Goal: Task Accomplishment & Management: Use online tool/utility

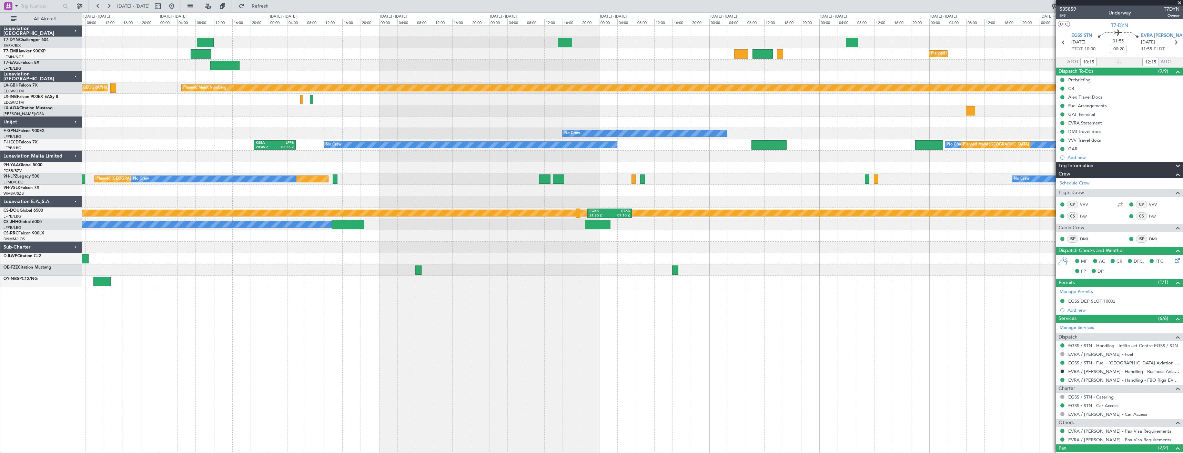
click at [484, 160] on div "Planned Maint [GEOGRAPHIC_DATA] Planned Maint [US_STATE] ([GEOGRAPHIC_DATA]) Pl…" at bounding box center [632, 157] width 1101 height 262
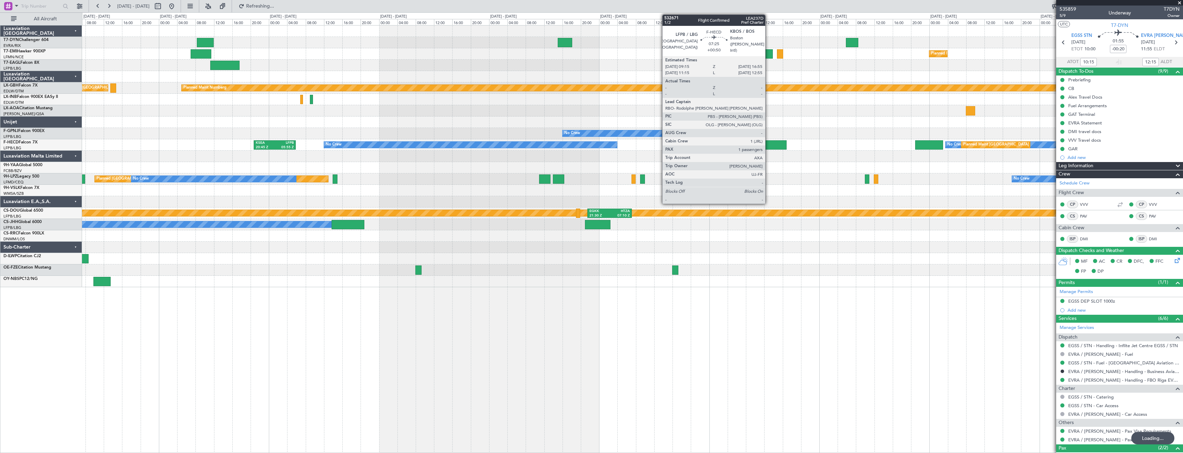
click at [768, 149] on div at bounding box center [770, 144] width 36 height 9
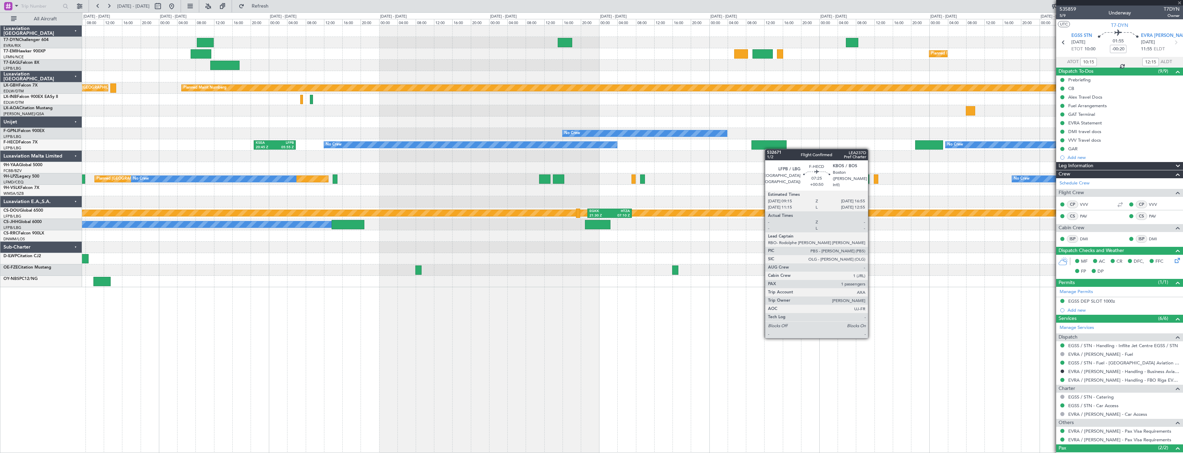
type input "+00:50"
type input "1"
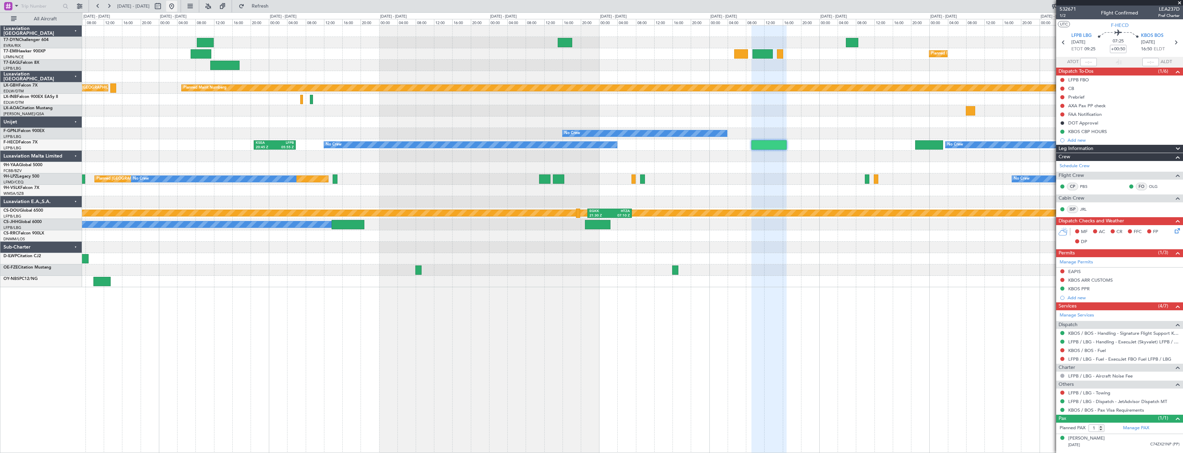
click at [177, 5] on button at bounding box center [171, 6] width 11 height 11
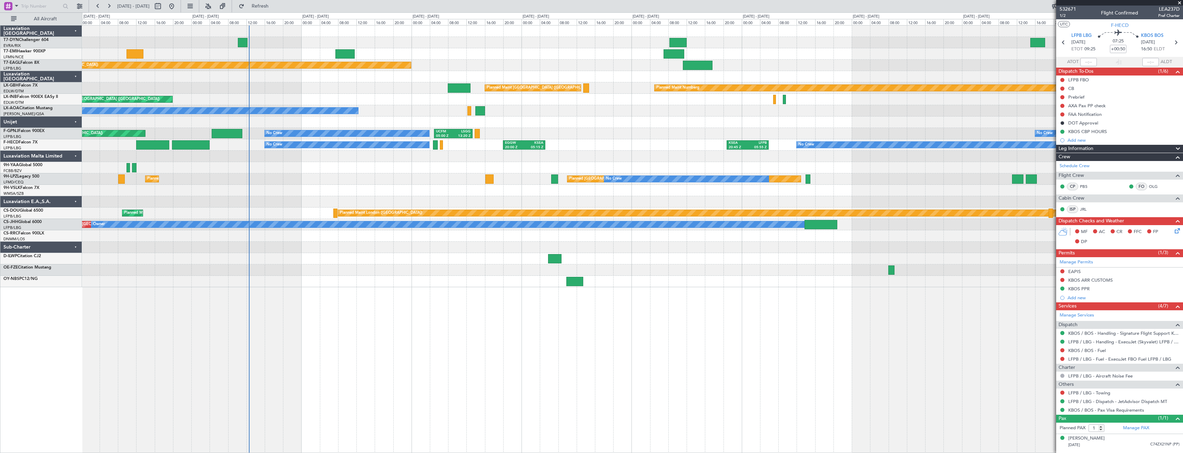
click at [374, 260] on div "Planned Maint [GEOGRAPHIC_DATA] Planned Maint [US_STATE] ([GEOGRAPHIC_DATA]) Pl…" at bounding box center [632, 239] width 1101 height 428
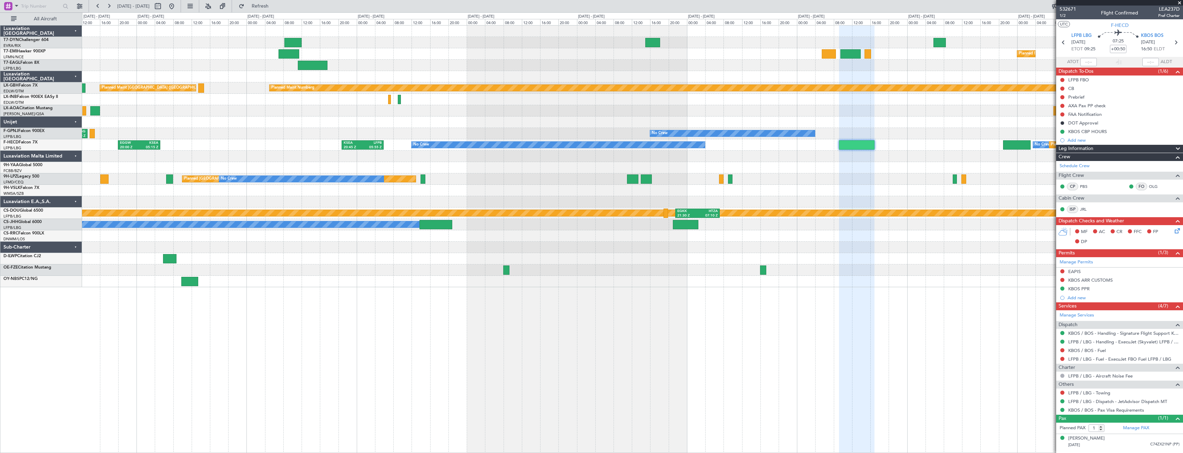
click at [314, 123] on div "Planned Maint [GEOGRAPHIC_DATA] Planned Maint [US_STATE] ([GEOGRAPHIC_DATA]) Pl…" at bounding box center [632, 157] width 1101 height 262
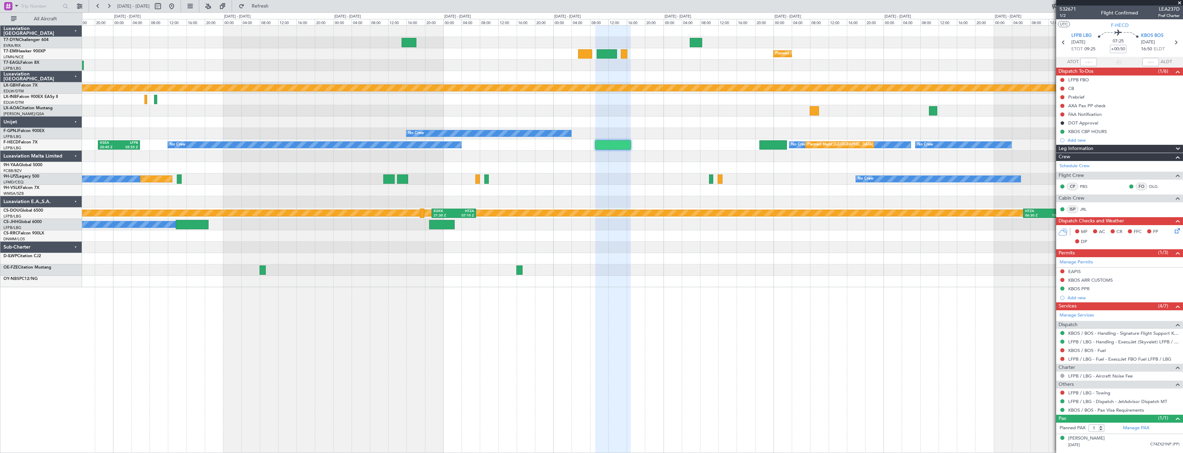
click at [641, 143] on div "Planned Maint [GEOGRAPHIC_DATA] Planned Maint Nurnberg Planned Maint [GEOGRAPHI…" at bounding box center [632, 157] width 1101 height 262
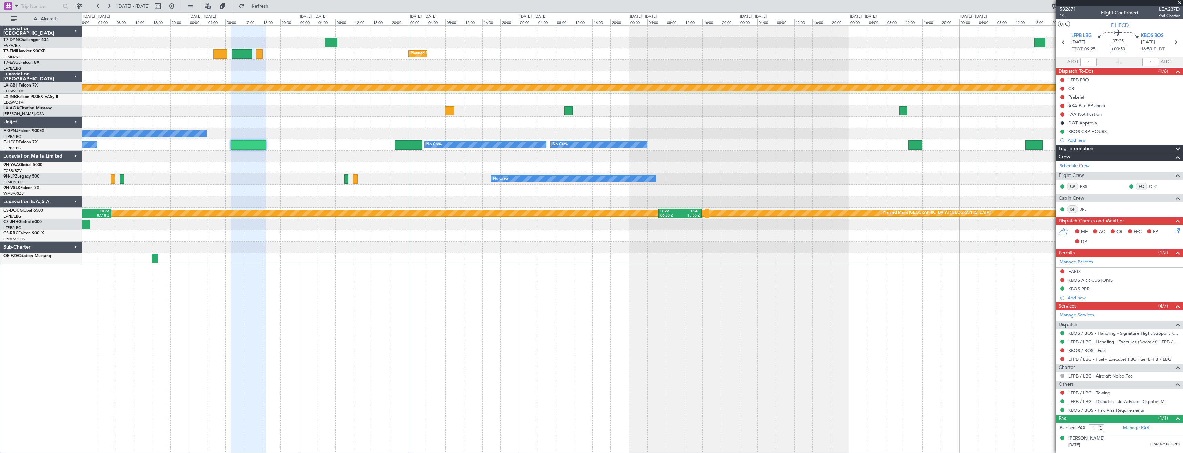
click at [281, 114] on div "Planned Maint [GEOGRAPHIC_DATA] Planned Maint Nurnberg No Crew [GEOGRAPHIC_DATA…" at bounding box center [632, 145] width 1101 height 239
click at [439, 149] on div "Planned Maint [GEOGRAPHIC_DATA] ([GEOGRAPHIC_DATA]) No Crew No Crew No Crew No …" at bounding box center [632, 144] width 1101 height 11
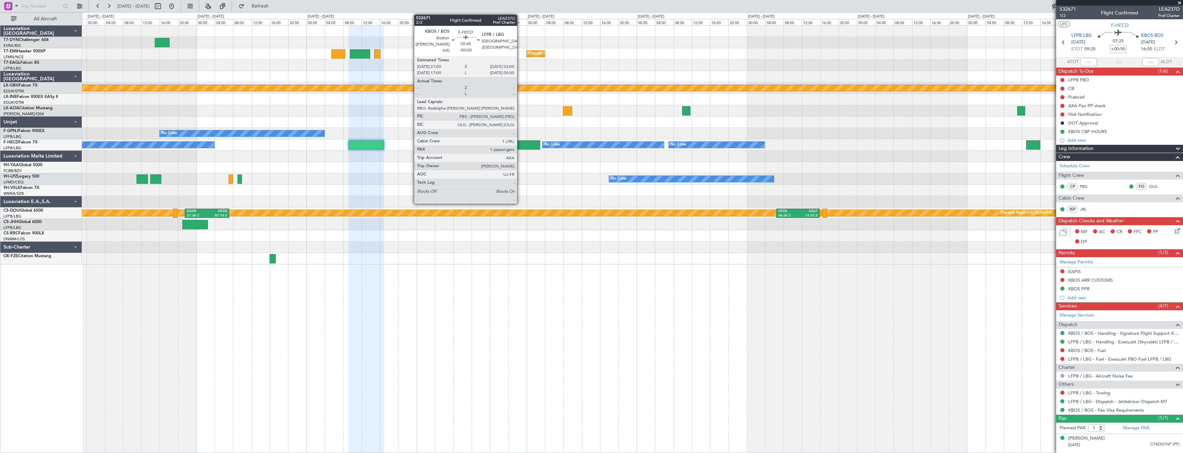
click at [520, 146] on div at bounding box center [527, 144] width 28 height 9
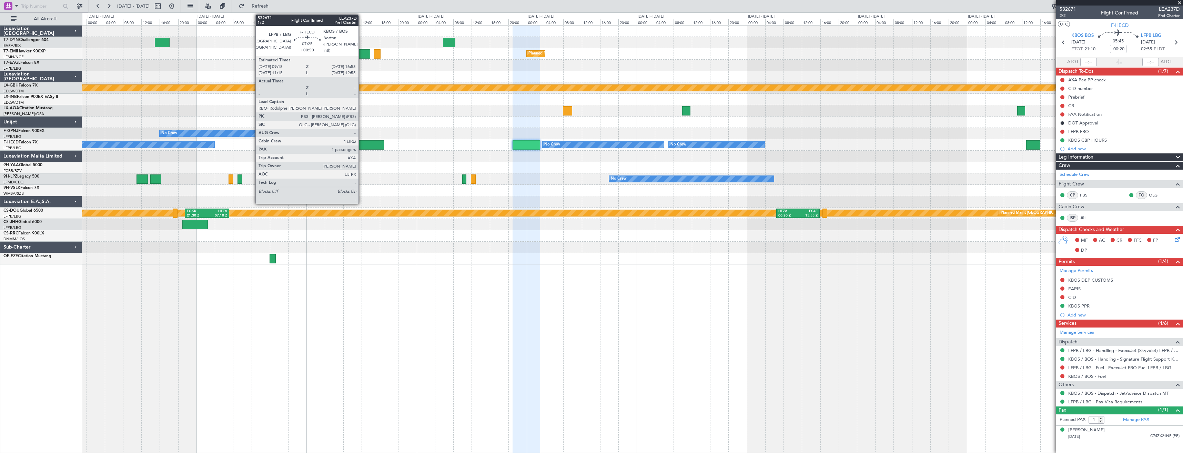
click at [362, 141] on div at bounding box center [367, 144] width 36 height 9
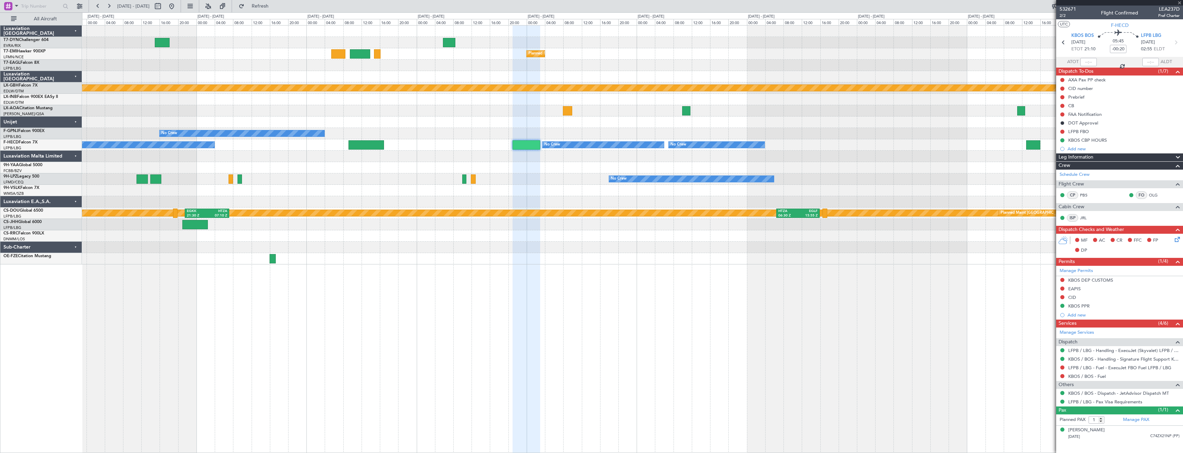
type input "+00:50"
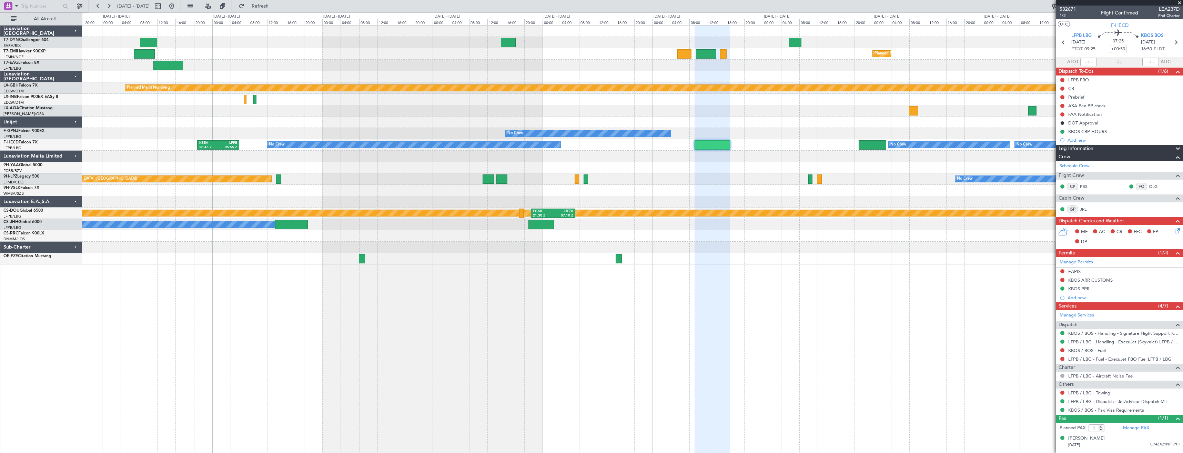
click at [618, 205] on div at bounding box center [632, 201] width 1101 height 11
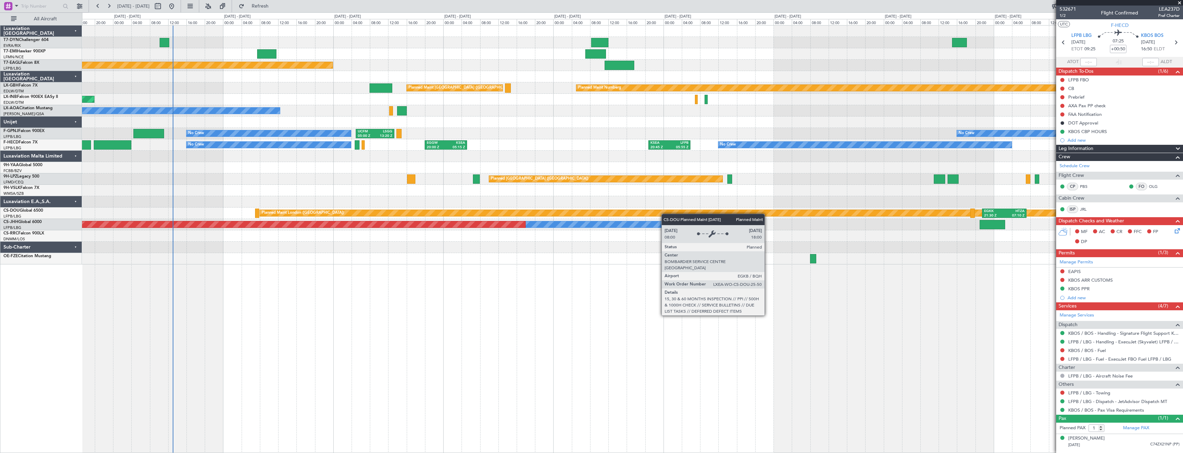
click at [820, 212] on div "Planned Maint [GEOGRAPHIC_DATA] Planned Maint [US_STATE] ([GEOGRAPHIC_DATA]) Pl…" at bounding box center [632, 145] width 1101 height 239
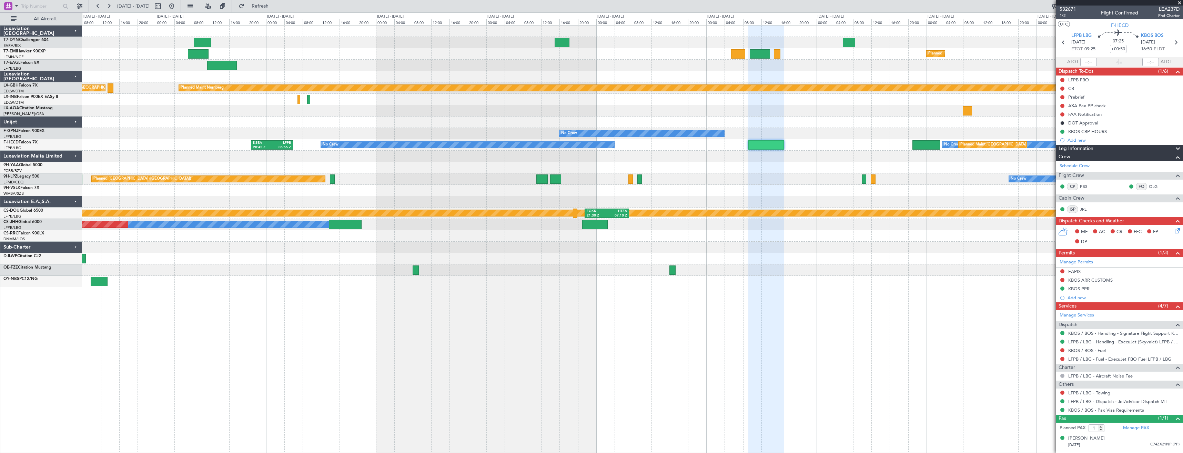
click at [216, 183] on div "Planned Maint [GEOGRAPHIC_DATA] Planned Maint [US_STATE] ([GEOGRAPHIC_DATA]) Pl…" at bounding box center [632, 157] width 1101 height 262
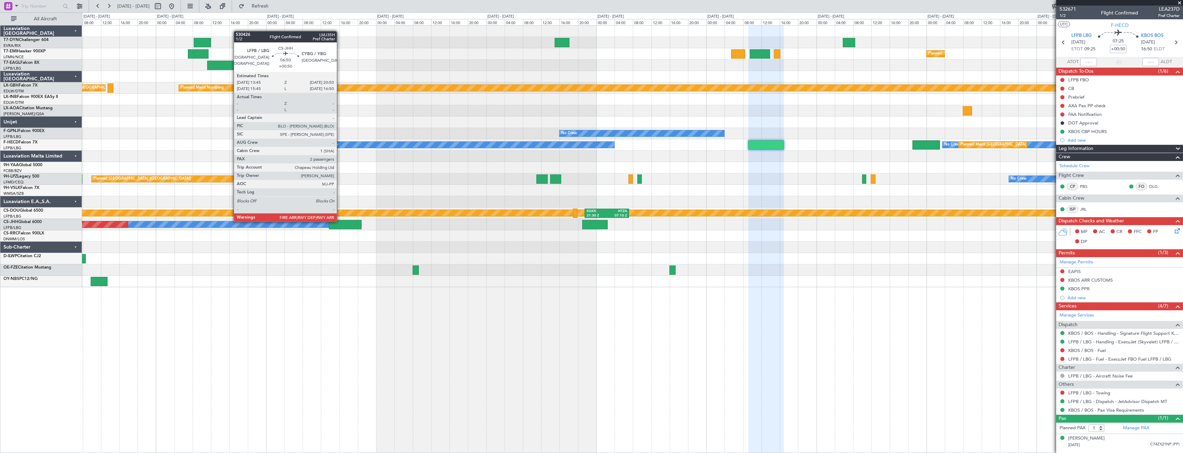
click at [340, 221] on div at bounding box center [345, 224] width 33 height 9
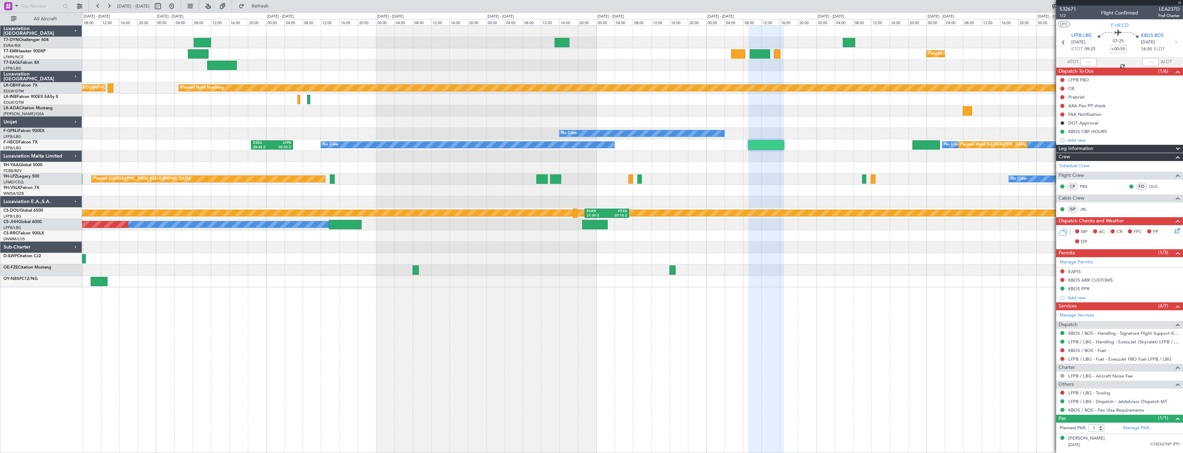
type input "2"
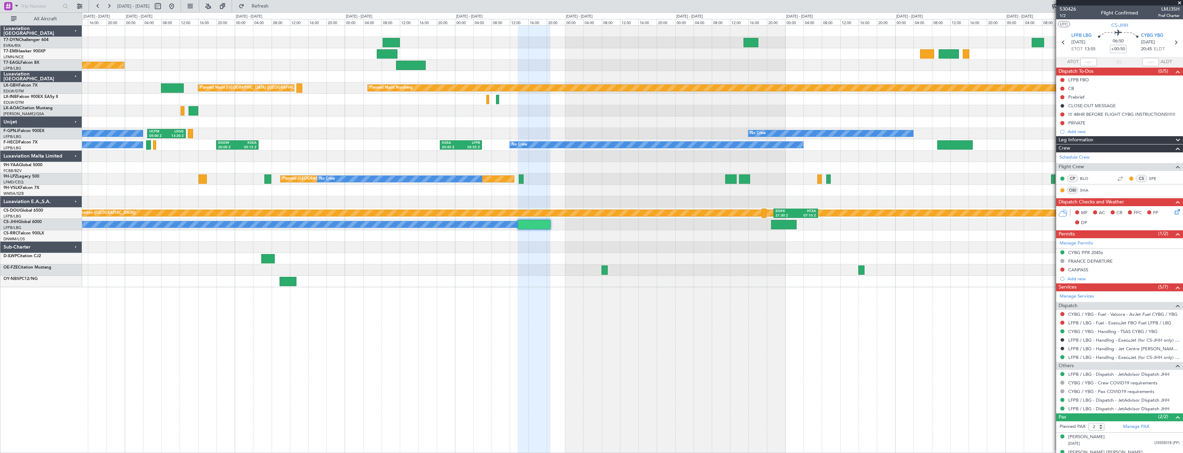
click at [463, 280] on div at bounding box center [632, 281] width 1101 height 11
